Goal: Task Accomplishment & Management: Manage account settings

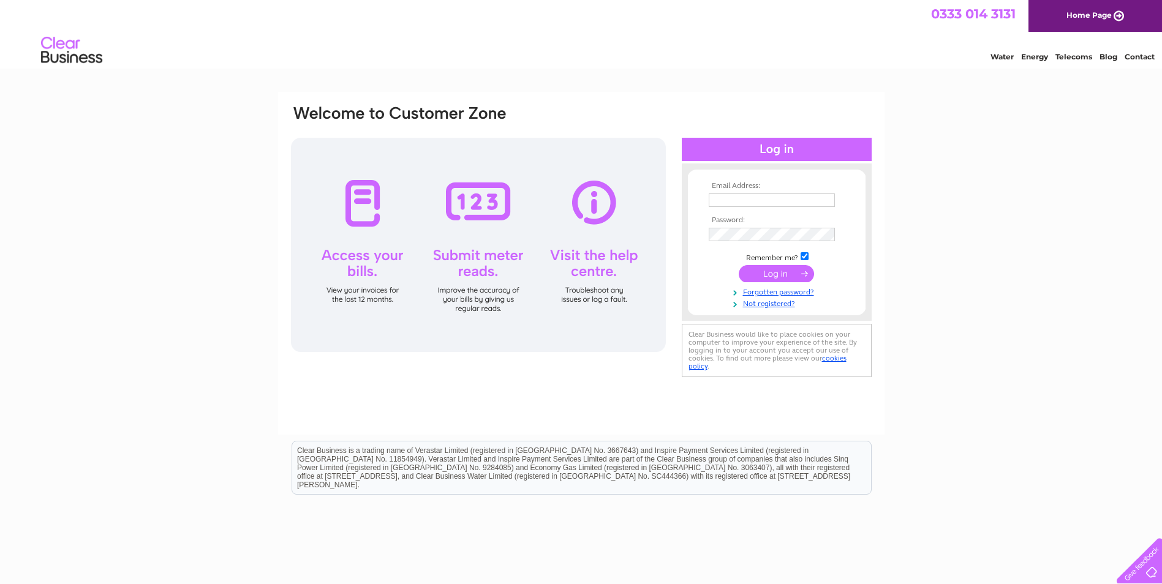
click at [736, 206] on input "text" at bounding box center [771, 199] width 126 height 13
type input "ehaysons@yahoo.co.uk"
click at [786, 269] on input "submit" at bounding box center [775, 273] width 75 height 17
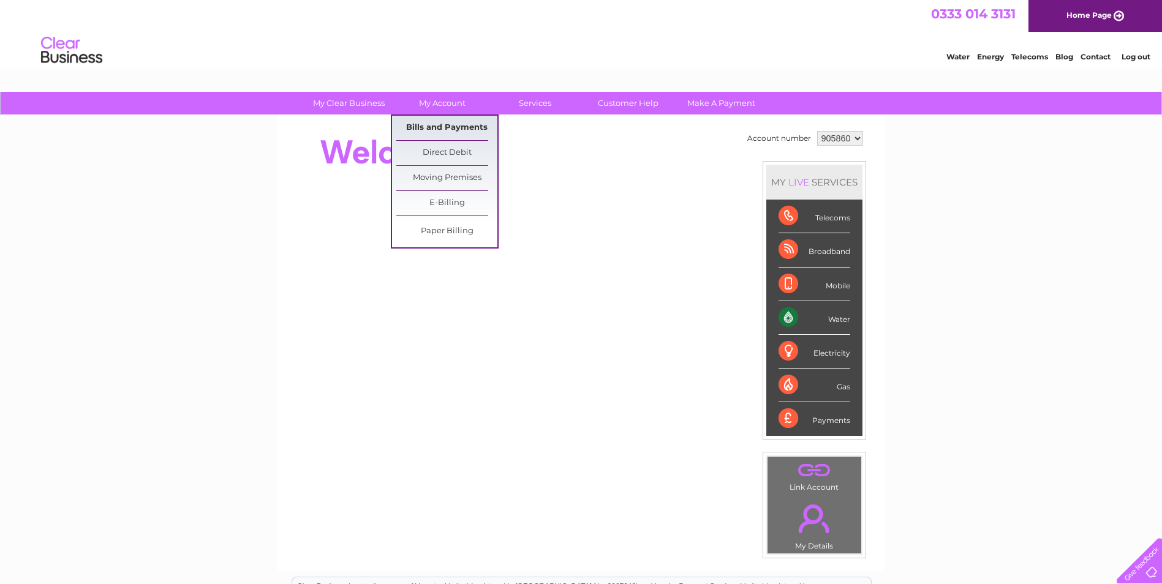
click at [454, 124] on link "Bills and Payments" at bounding box center [446, 128] width 101 height 24
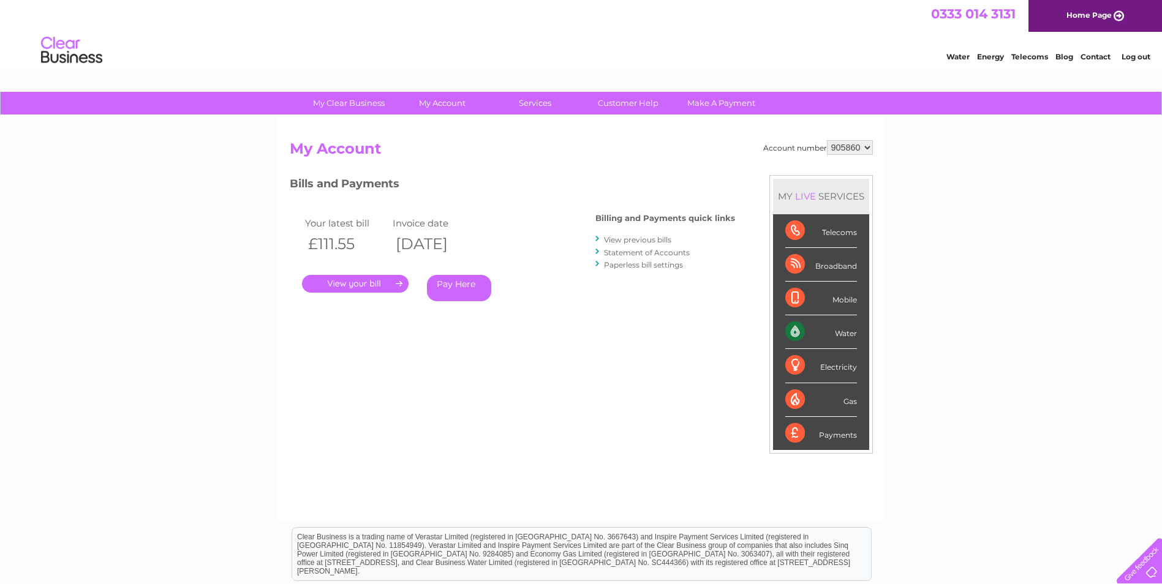
click at [375, 280] on link "." at bounding box center [355, 284] width 107 height 18
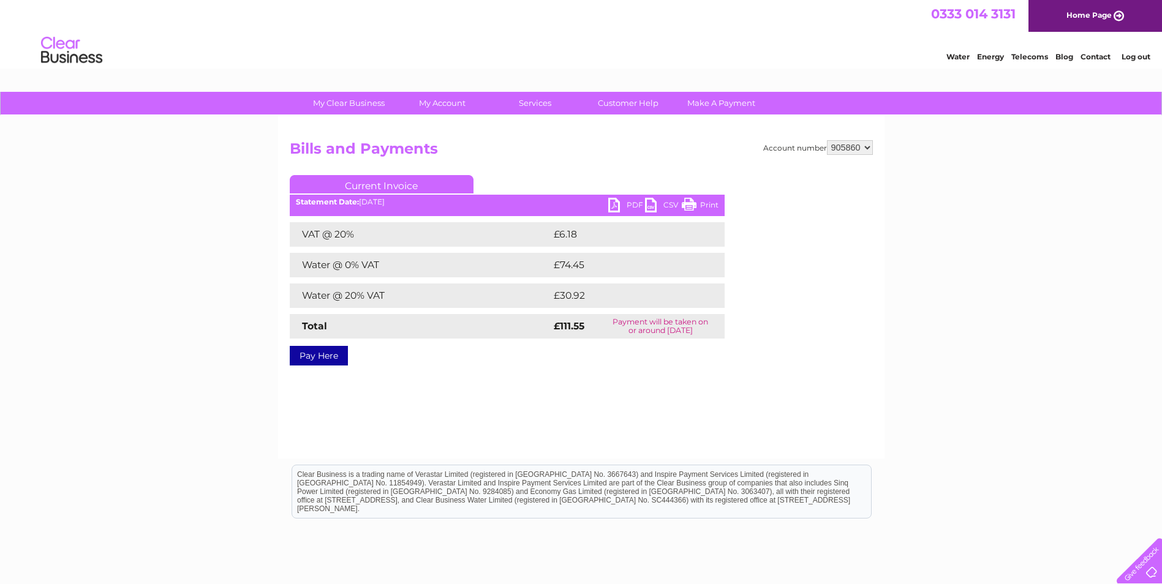
click at [683, 205] on link "Print" at bounding box center [699, 207] width 37 height 18
click at [636, 205] on link "PDF" at bounding box center [626, 207] width 37 height 18
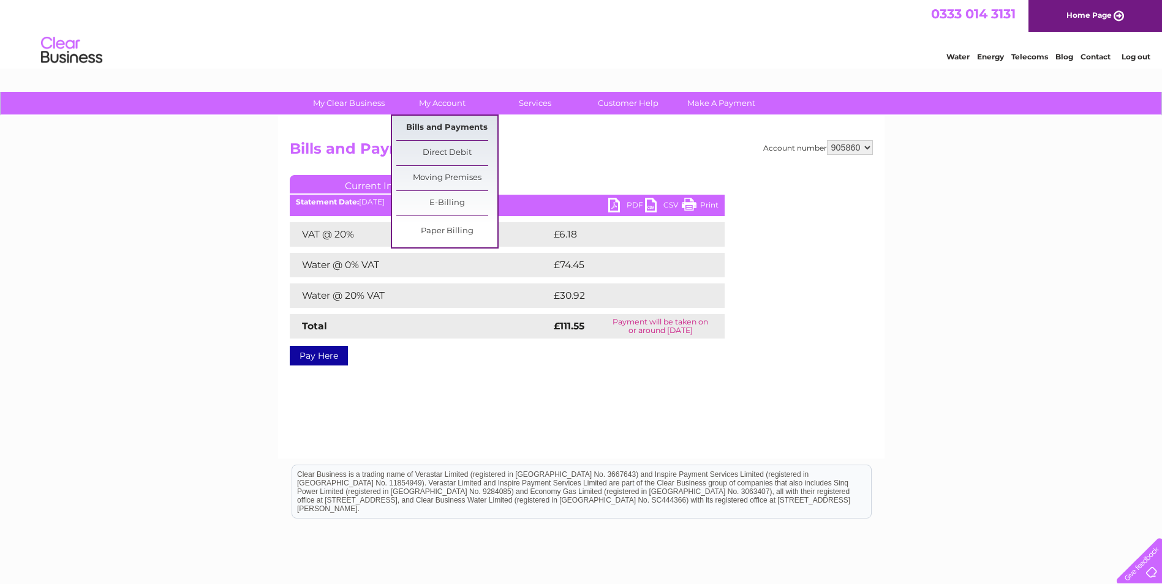
click at [460, 124] on link "Bills and Payments" at bounding box center [446, 128] width 101 height 24
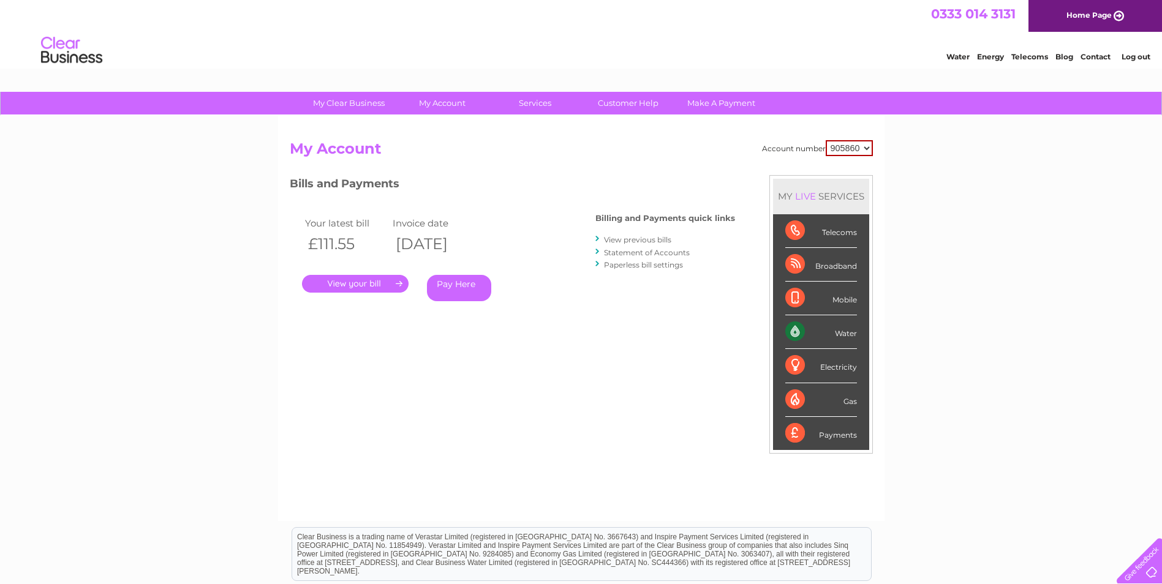
click at [617, 241] on link "View previous bills" at bounding box center [637, 239] width 67 height 9
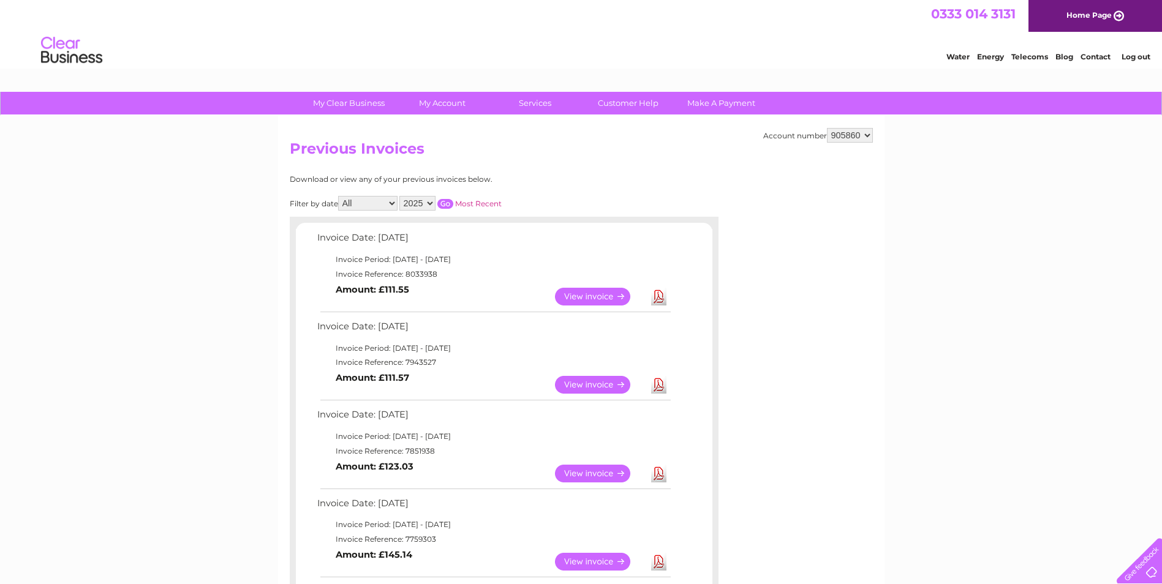
click at [1122, 54] on link "Log out" at bounding box center [1135, 56] width 29 height 9
